Goal: Task Accomplishment & Management: Use online tool/utility

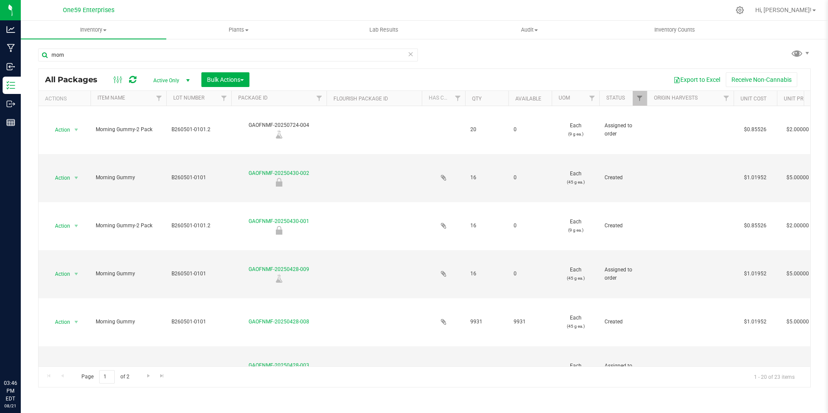
click at [83, 52] on input "morn" at bounding box center [228, 54] width 380 height 13
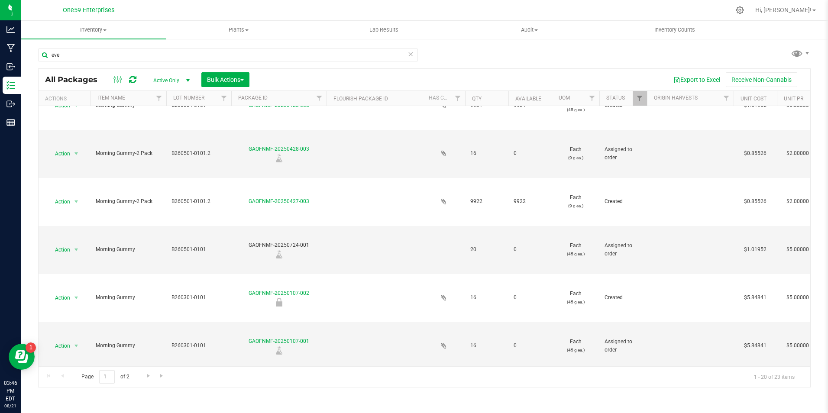
type input "even"
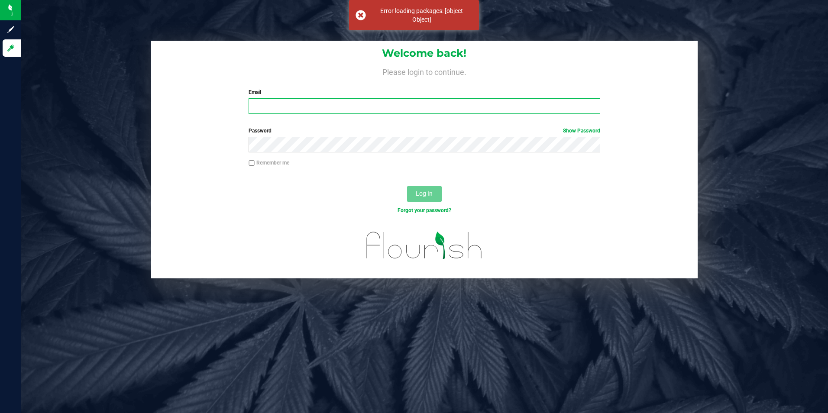
click at [318, 103] on input "Email" at bounding box center [425, 106] width 352 height 16
type input "[EMAIL_ADDRESS][DOMAIN_NAME]"
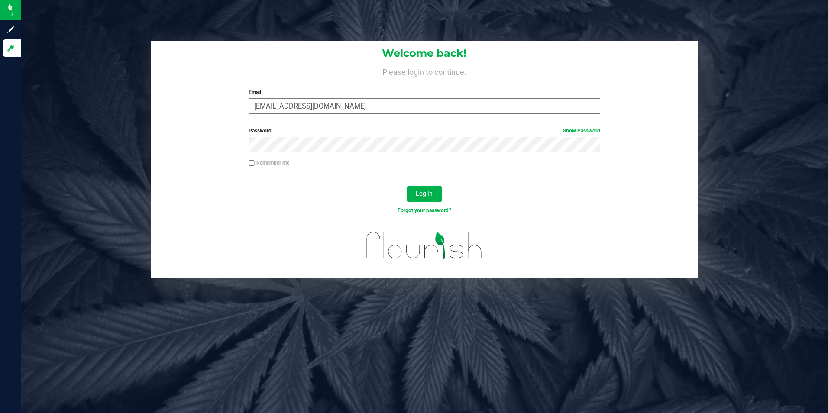
click at [407, 186] on button "Log In" at bounding box center [424, 194] width 35 height 16
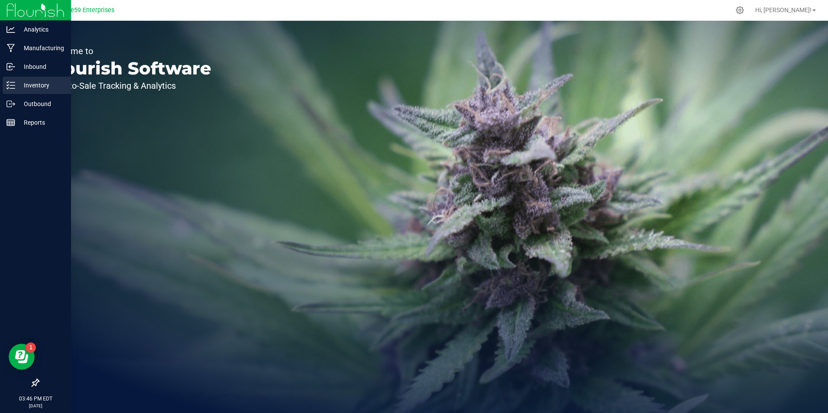
click at [11, 83] on icon at bounding box center [10, 85] width 9 height 9
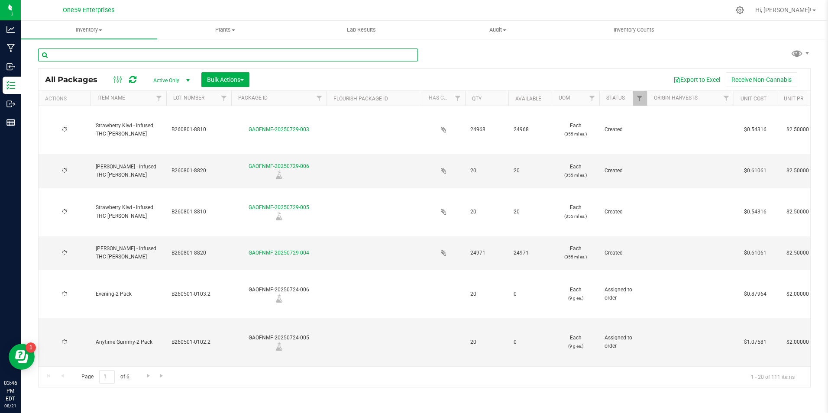
click at [70, 57] on input "text" at bounding box center [228, 54] width 380 height 13
type input "even"
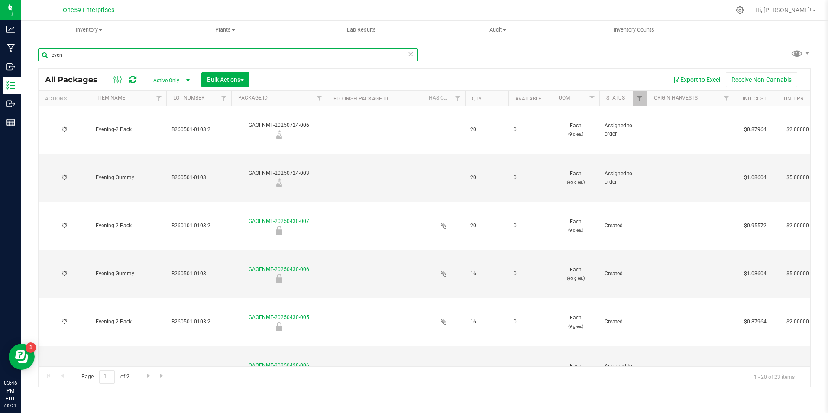
type input "[DATE]"
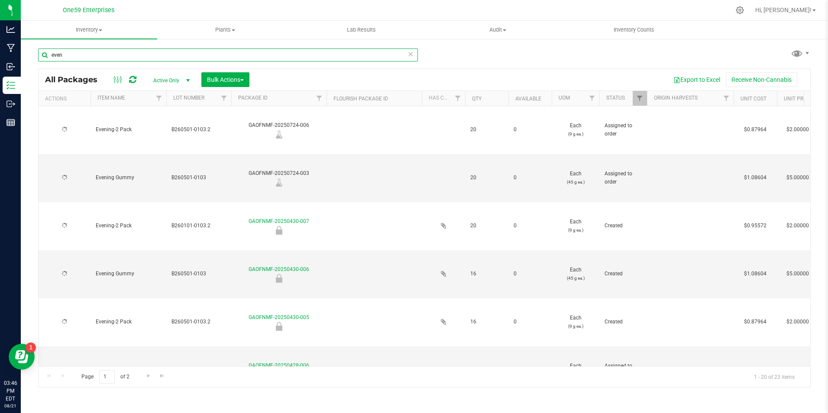
type input "[DATE]"
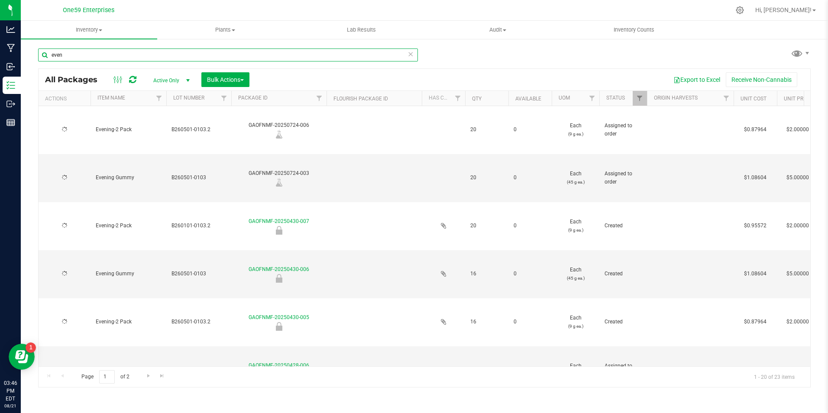
type input "[DATE]"
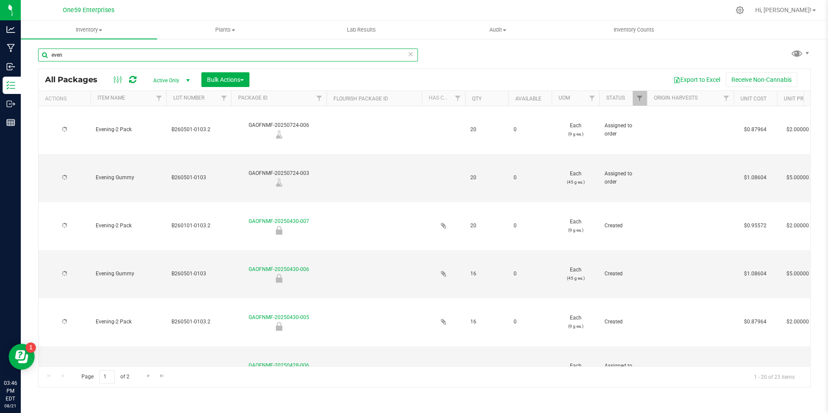
type input "[DATE]"
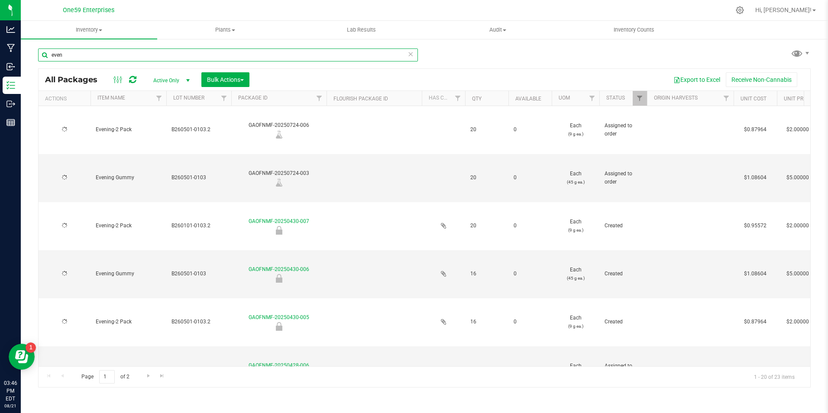
type input "[DATE]"
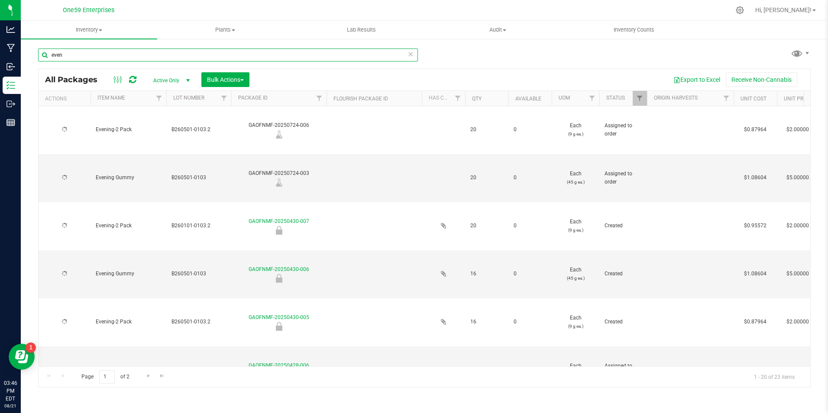
type input "[DATE]"
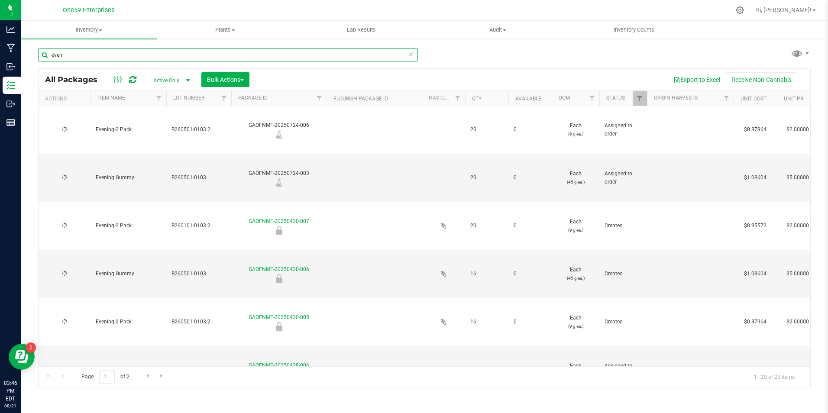
type input "[DATE]"
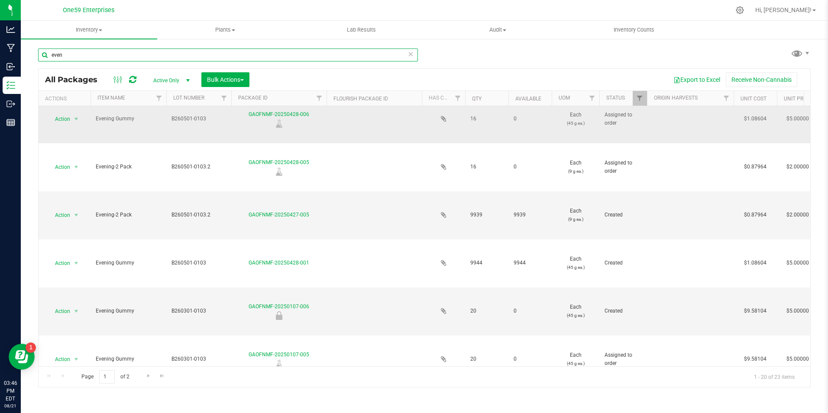
scroll to position [260, 0]
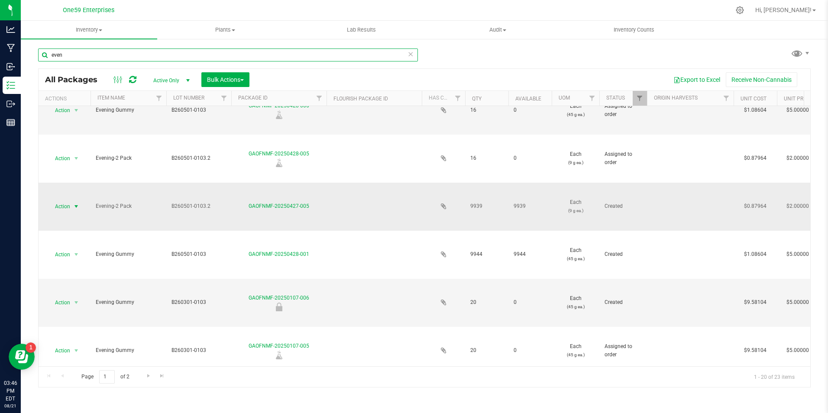
type input "even"
click at [74, 202] on span "select" at bounding box center [76, 206] width 11 height 12
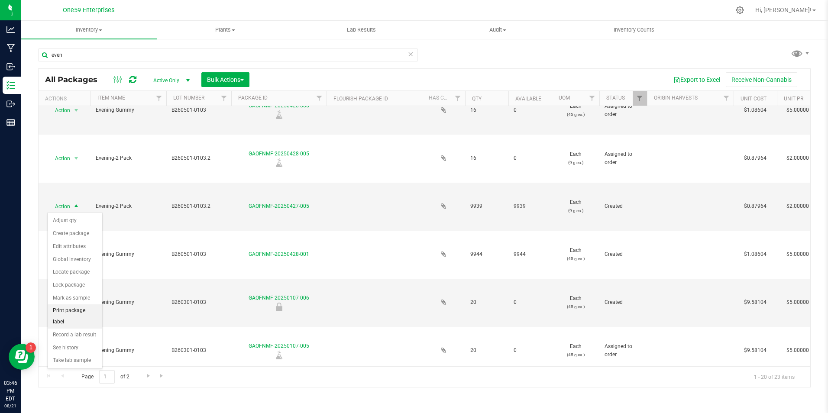
click at [79, 310] on li "Print package label" at bounding box center [75, 316] width 55 height 24
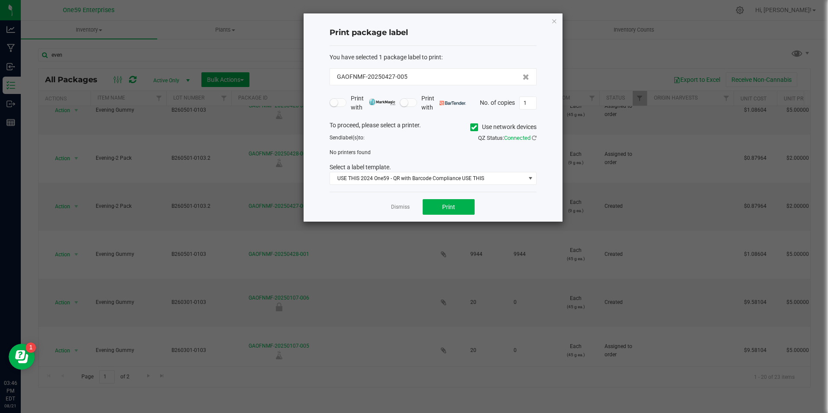
click at [468, 126] on div "To proceed, please select a printer. Use network devices" at bounding box center [433, 127] width 220 height 13
click at [471, 127] on icon at bounding box center [474, 127] width 6 height 0
click at [0, 0] on input "Use network devices" at bounding box center [0, 0] width 0 height 0
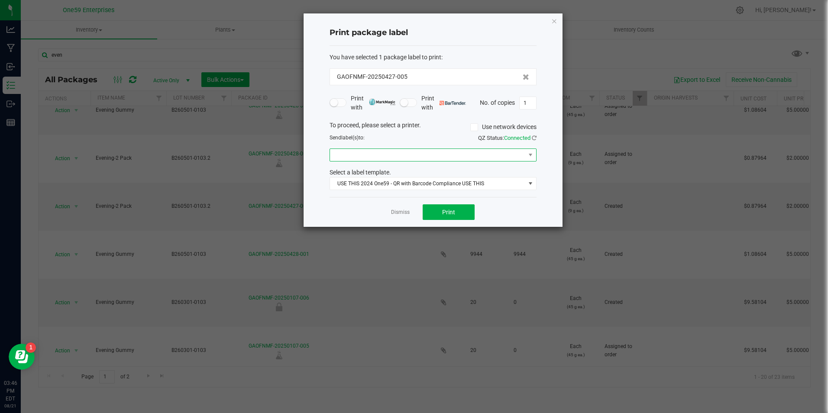
click at [403, 158] on span at bounding box center [427, 155] width 195 height 12
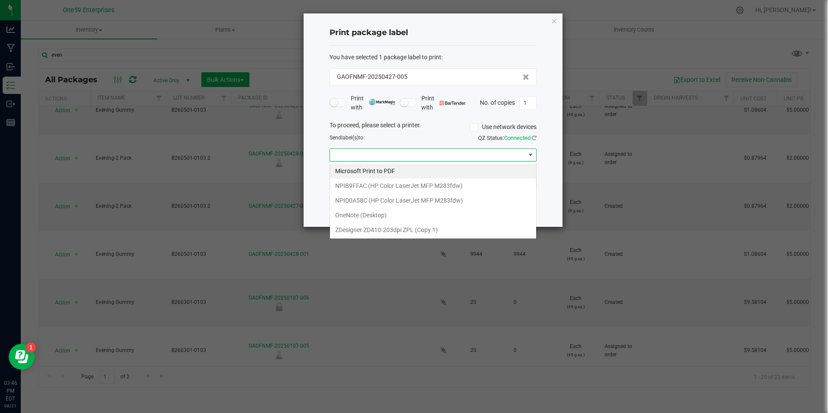
scroll to position [13, 207]
click at [387, 230] on 1\) "ZDesigner ZD410-203dpi ZPL (Copy 1)" at bounding box center [433, 230] width 206 height 15
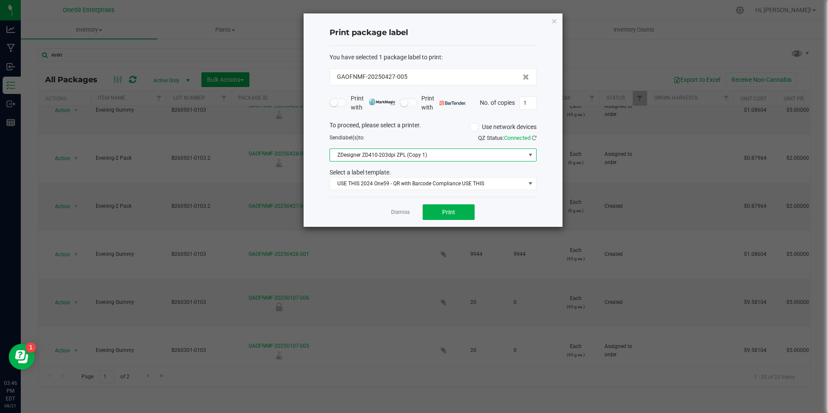
click at [421, 220] on div "Dismiss Print" at bounding box center [432, 212] width 207 height 30
click at [433, 210] on button "Print" at bounding box center [449, 212] width 52 height 16
click at [434, 210] on button "Print" at bounding box center [449, 212] width 52 height 16
click at [526, 135] on span "Connected" at bounding box center [517, 138] width 26 height 6
click at [529, 135] on span "Connected" at bounding box center [517, 138] width 26 height 6
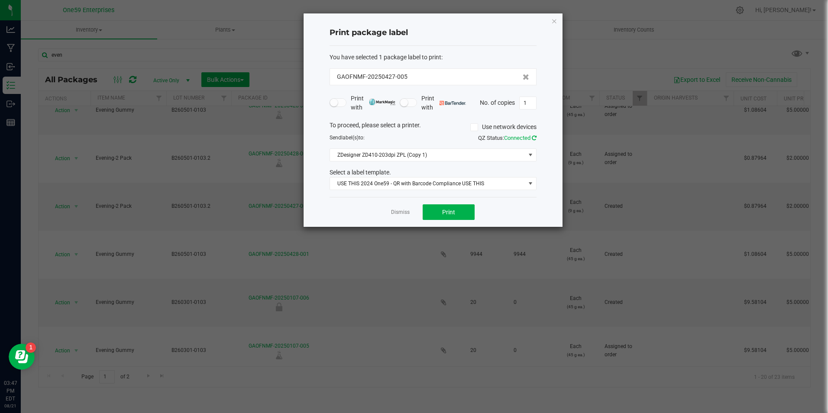
click at [533, 135] on icon at bounding box center [534, 138] width 5 height 6
click at [453, 207] on button "Print" at bounding box center [449, 212] width 52 height 16
click at [532, 107] on input "1" at bounding box center [528, 103] width 16 height 12
type input "1,500"
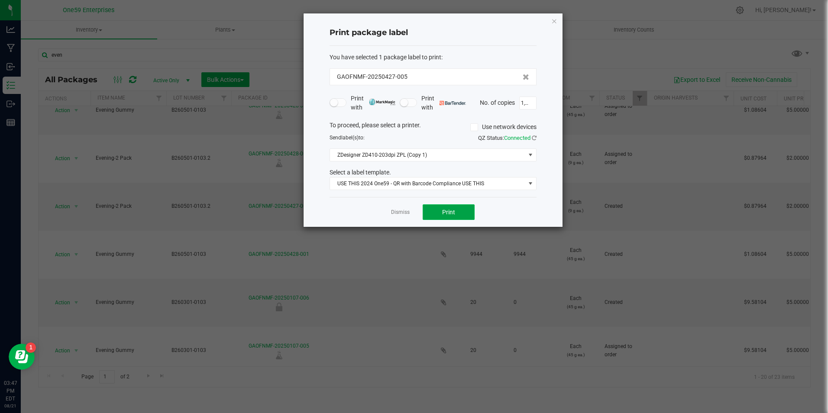
click at [438, 213] on button "Print" at bounding box center [449, 212] width 52 height 16
